Goal: Information Seeking & Learning: Learn about a topic

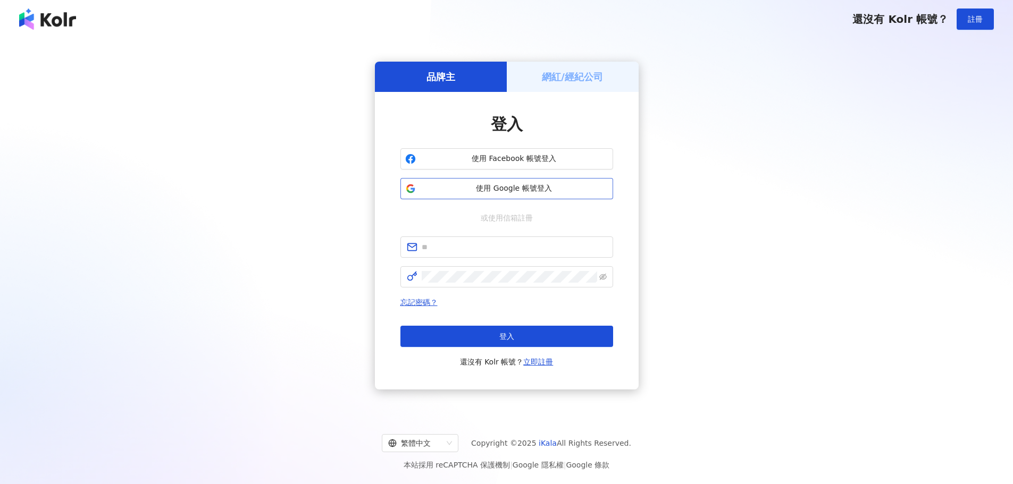
click at [530, 191] on span "使用 Google 帳號登入" at bounding box center [514, 188] width 188 height 11
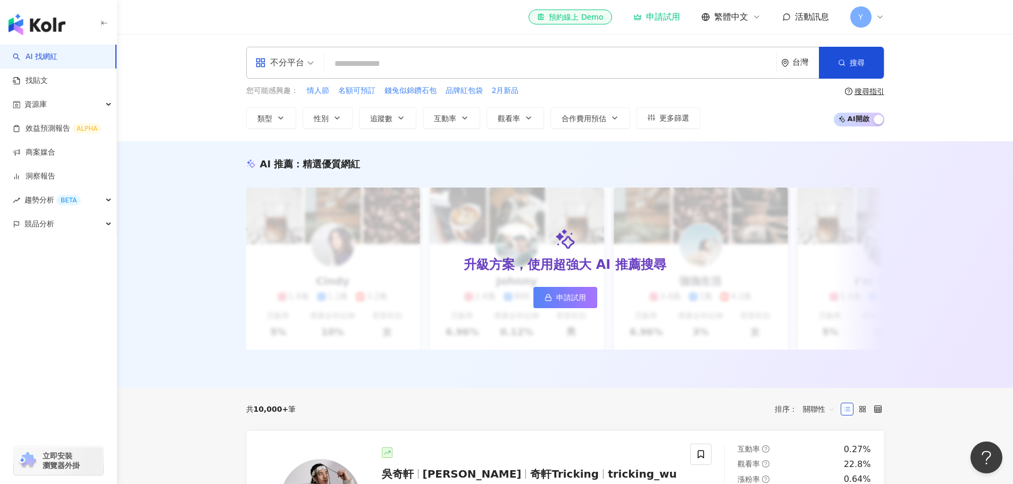
click at [620, 74] on input "search" at bounding box center [550, 64] width 443 height 20
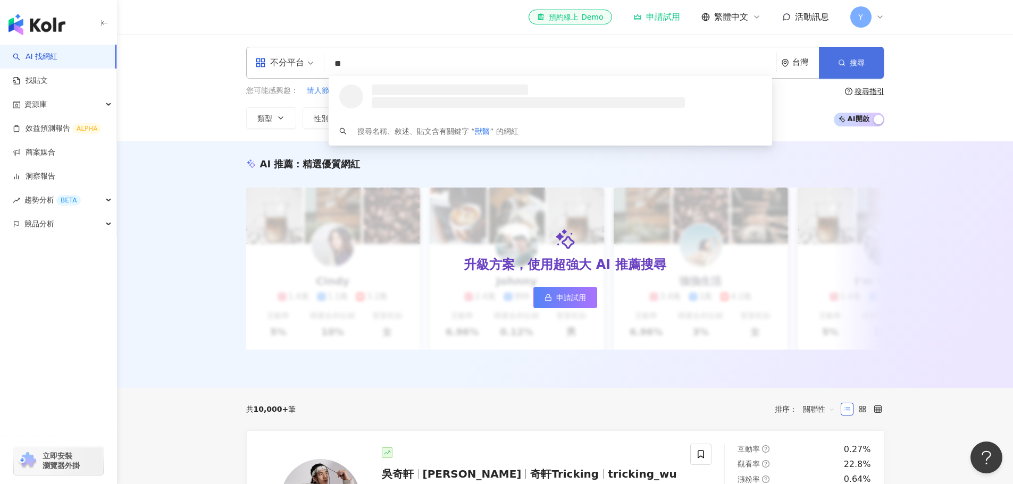
type input "**"
click at [833, 63] on button "搜尋" at bounding box center [851, 63] width 65 height 32
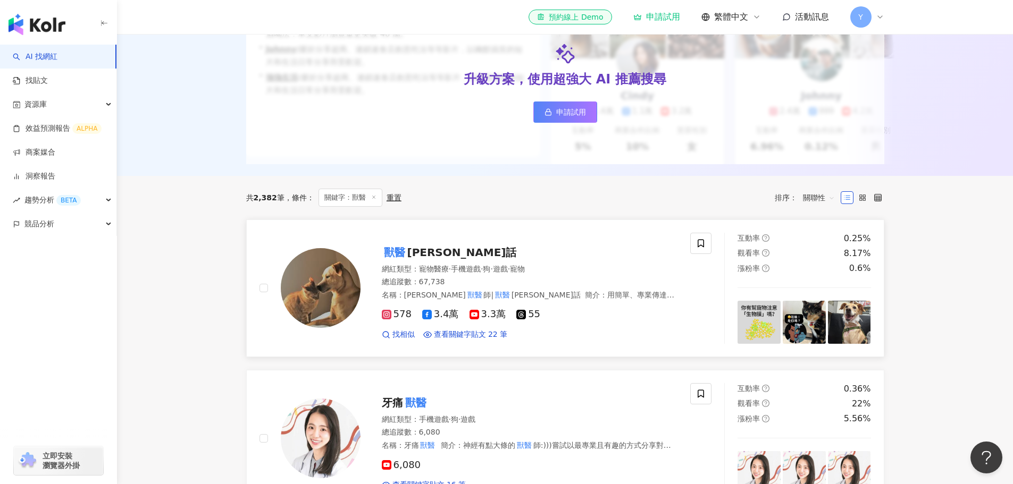
scroll to position [213, 0]
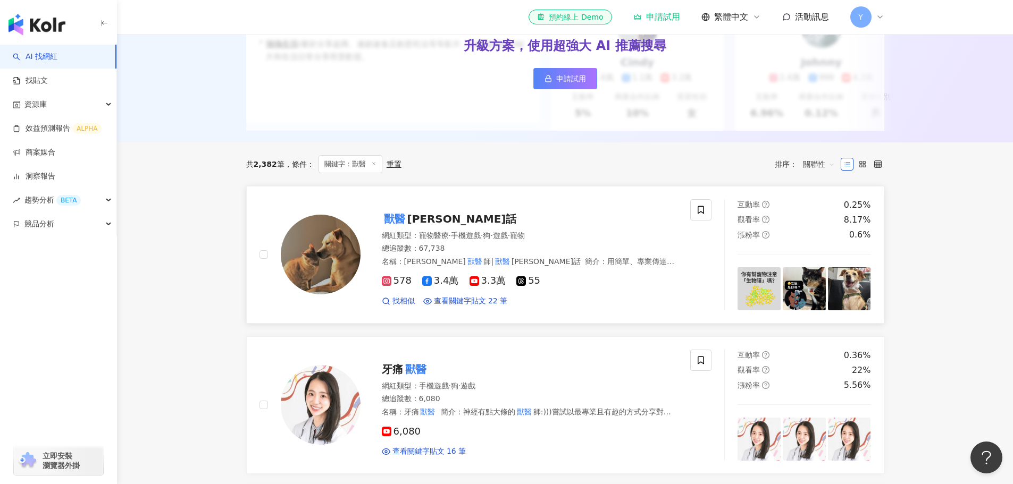
click at [427, 225] on span "蔣蔣話" at bounding box center [462, 219] width 110 height 13
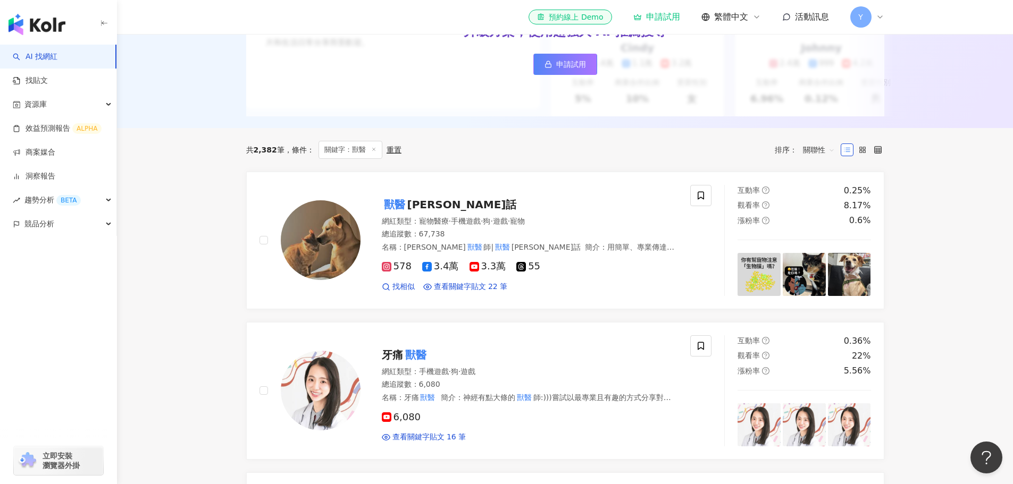
scroll to position [68, 0]
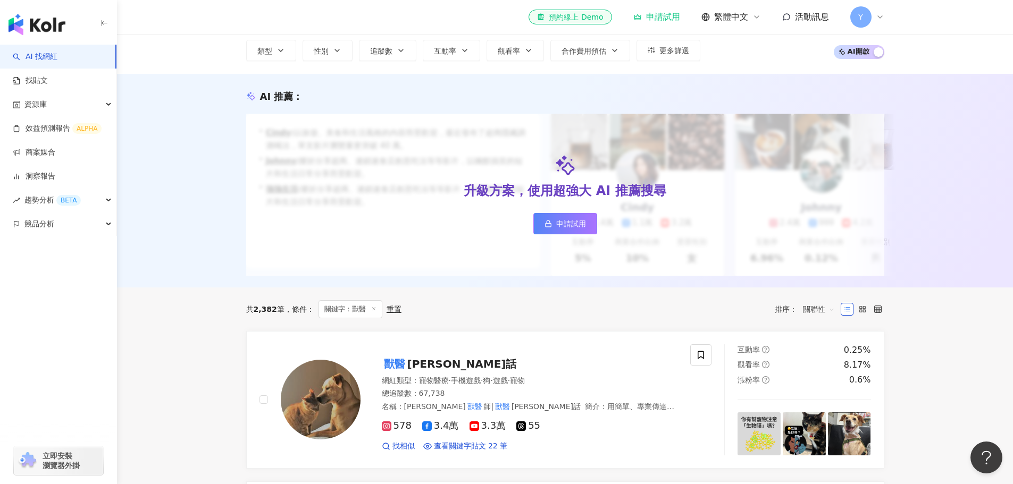
click at [823, 318] on span "關聯性" at bounding box center [819, 309] width 32 height 17
click at [825, 360] on div "追蹤數" at bounding box center [818, 357] width 27 height 12
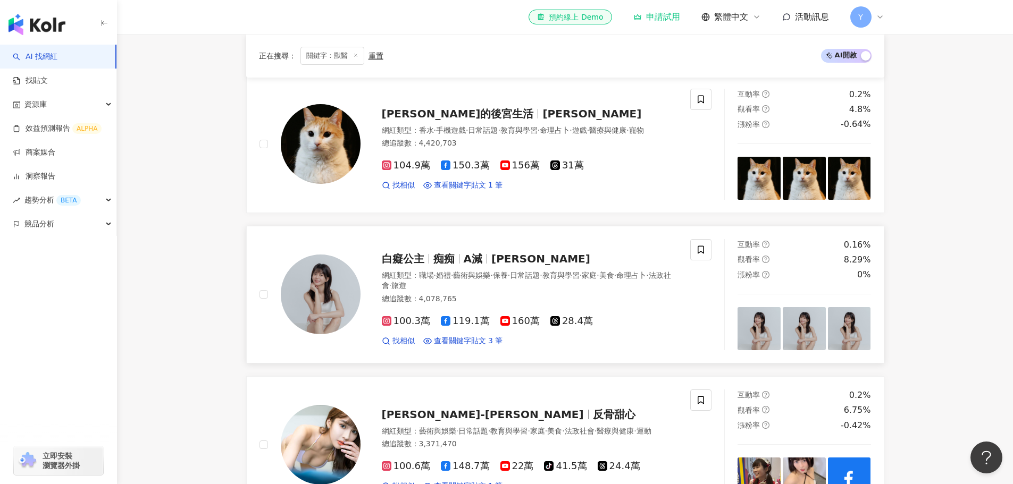
scroll to position [266, 0]
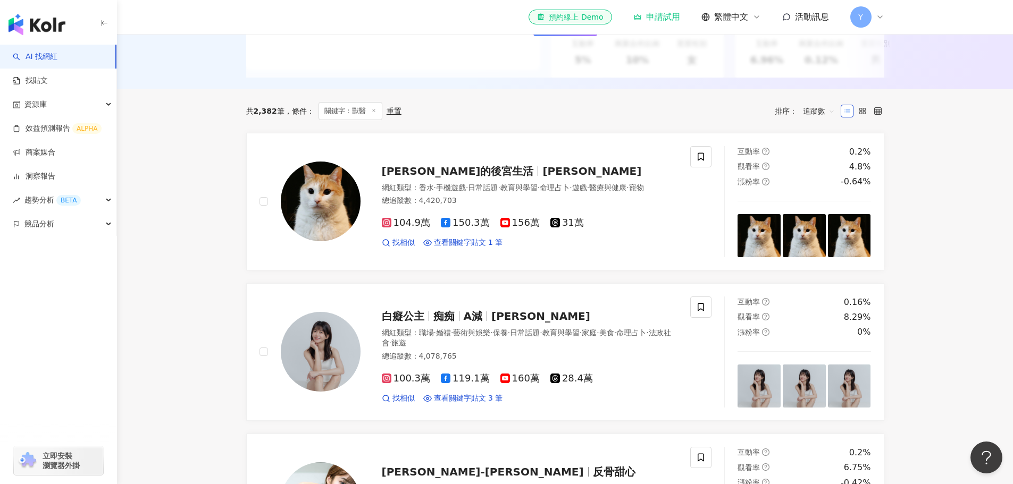
click at [825, 120] on span "追蹤數" at bounding box center [819, 111] width 32 height 17
click at [825, 139] on div "關聯性" at bounding box center [818, 141] width 27 height 12
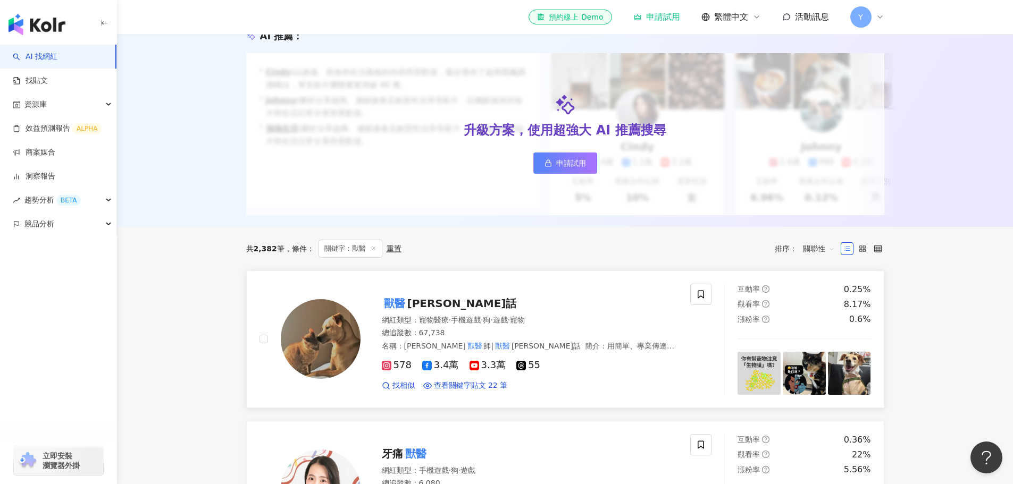
scroll to position [159, 0]
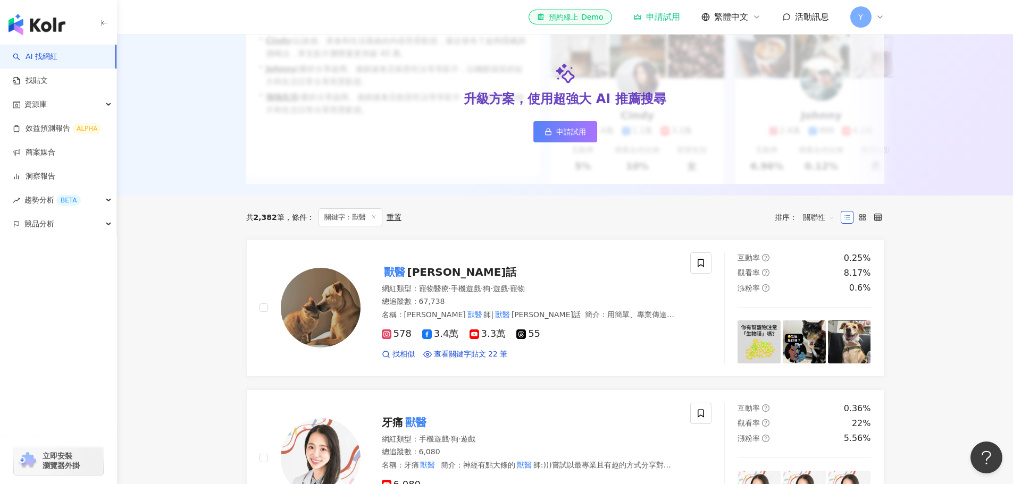
click at [358, 226] on span "關鍵字：獸醫" at bounding box center [350, 217] width 64 height 18
drag, startPoint x: 253, startPoint y: 225, endPoint x: 293, endPoint y: 226, distance: 40.4
click at [293, 222] on div "共 2,382 筆 條件 ：" at bounding box center [280, 217] width 68 height 9
click at [289, 239] on div "共 2,382 筆 條件 ： 關鍵字：獸醫 重置 排序： 關聯性" at bounding box center [565, 218] width 638 height 44
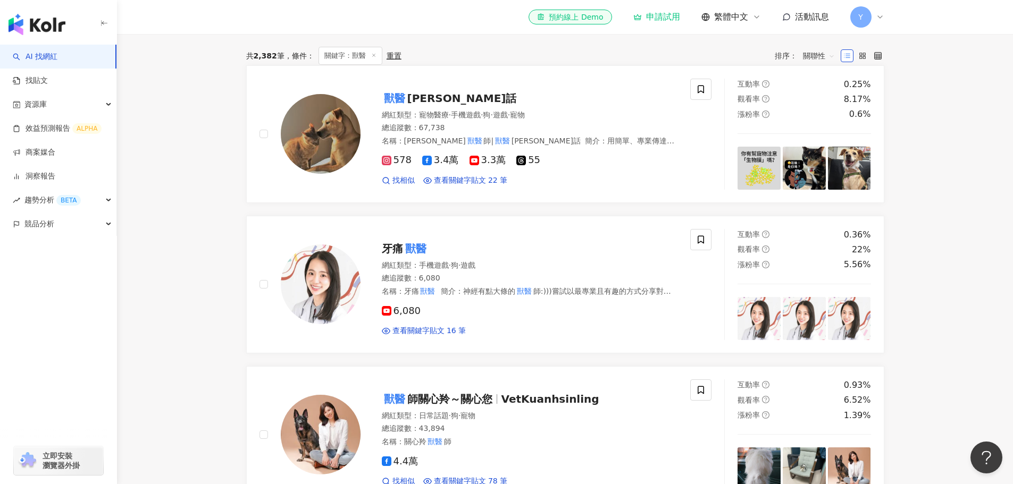
scroll to position [227, 0]
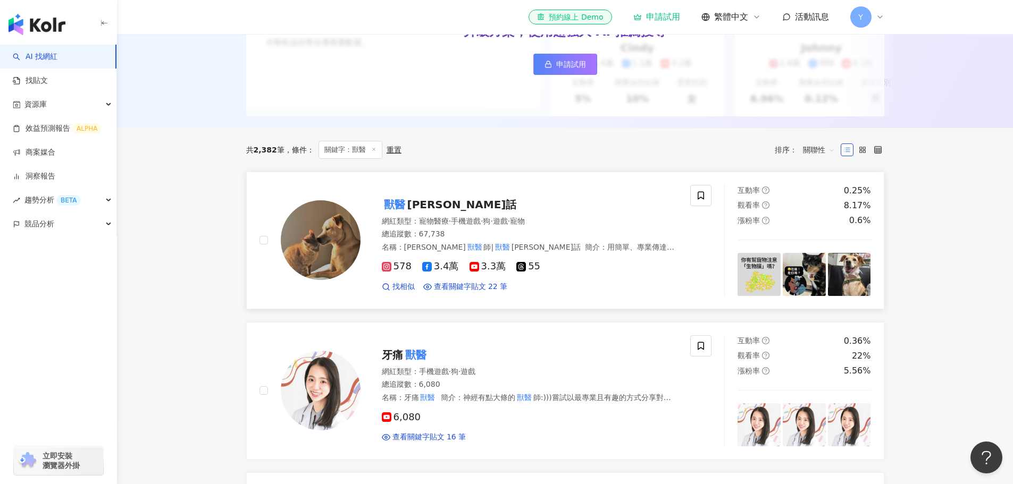
click at [428, 211] on span "蔣蔣話" at bounding box center [462, 204] width 110 height 13
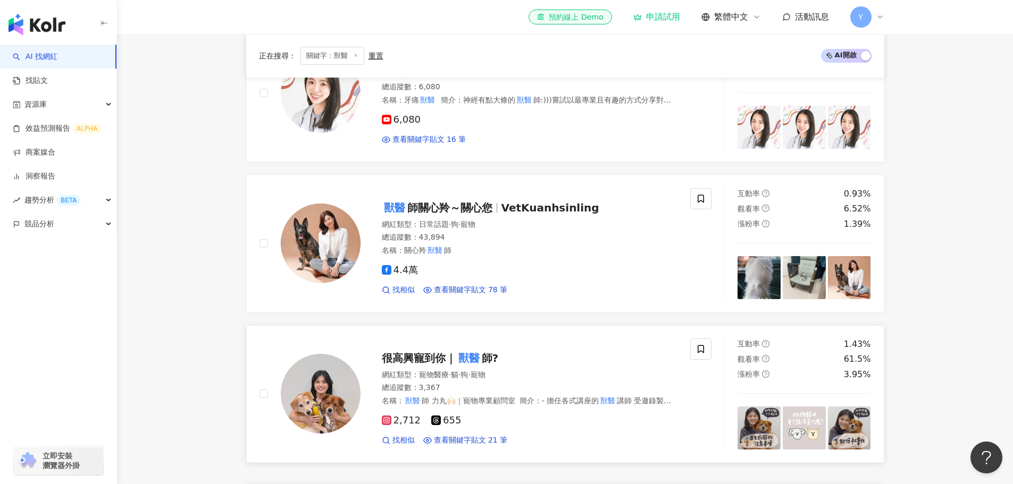
scroll to position [599, 0]
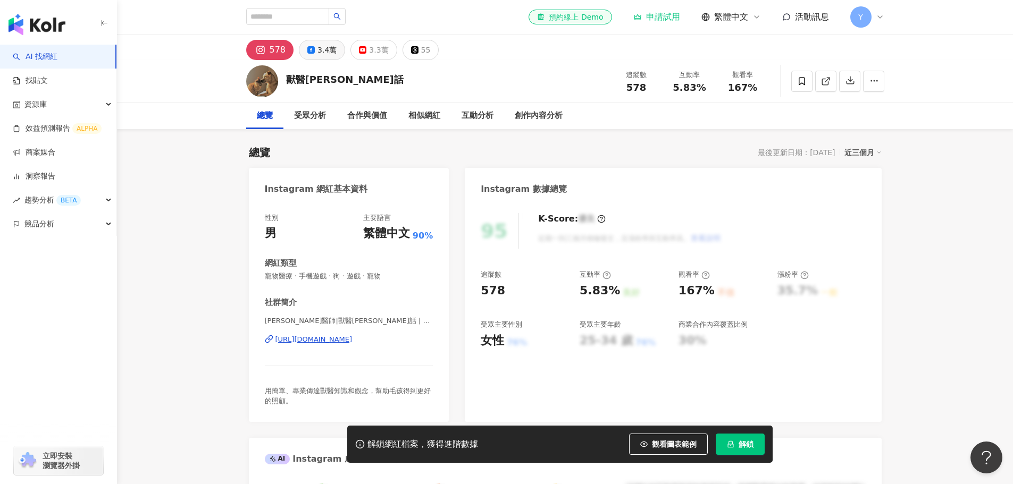
click at [329, 50] on div "3.4萬" at bounding box center [326, 50] width 19 height 15
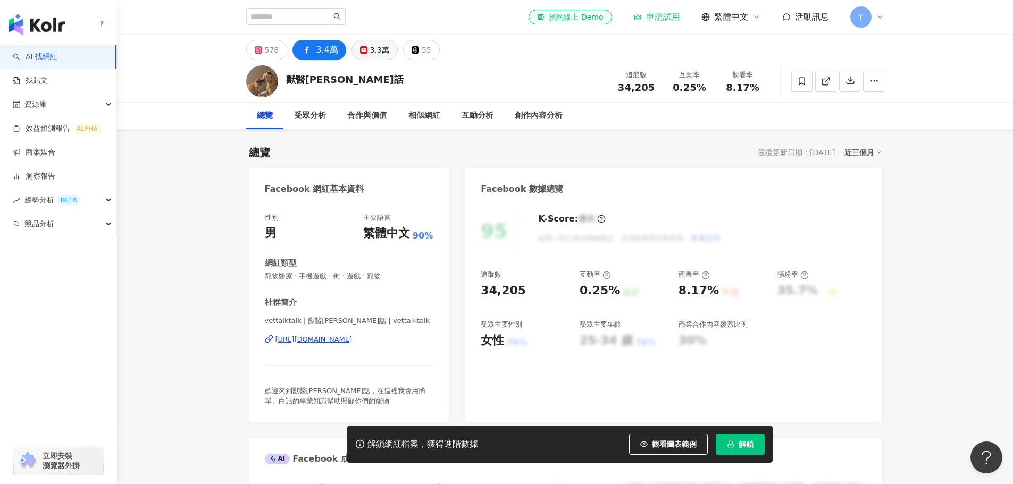
click at [370, 56] on div "3.3萬" at bounding box center [379, 50] width 19 height 15
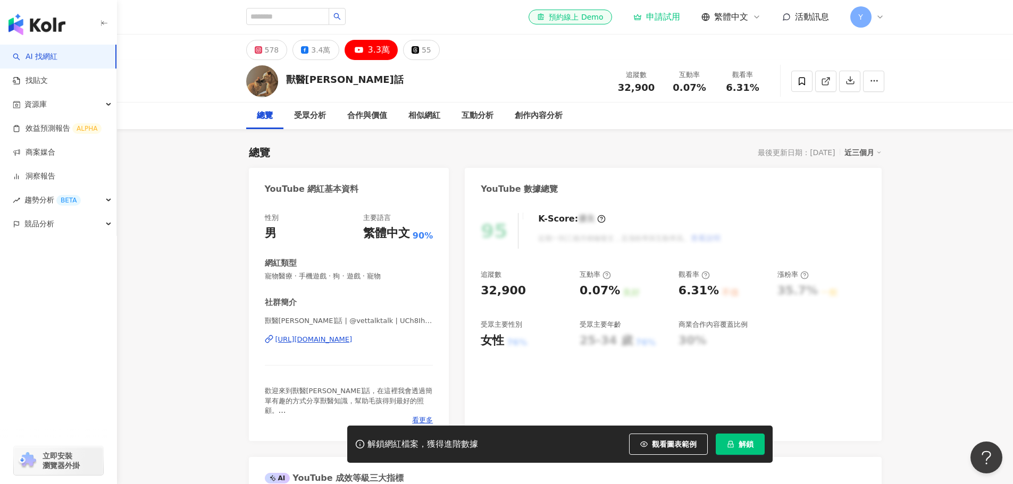
click at [368, 56] on div "3.3萬" at bounding box center [379, 50] width 22 height 15
click at [318, 44] on div "3.4萬" at bounding box center [320, 50] width 19 height 15
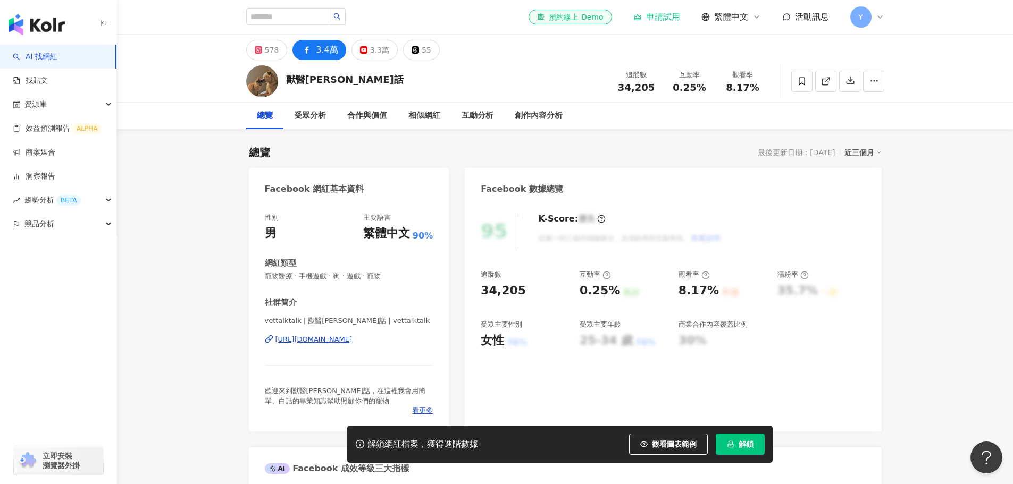
click at [331, 342] on div "[URL][DOMAIN_NAME]" at bounding box center [313, 340] width 77 height 10
